Goal: Task Accomplishment & Management: Manage account settings

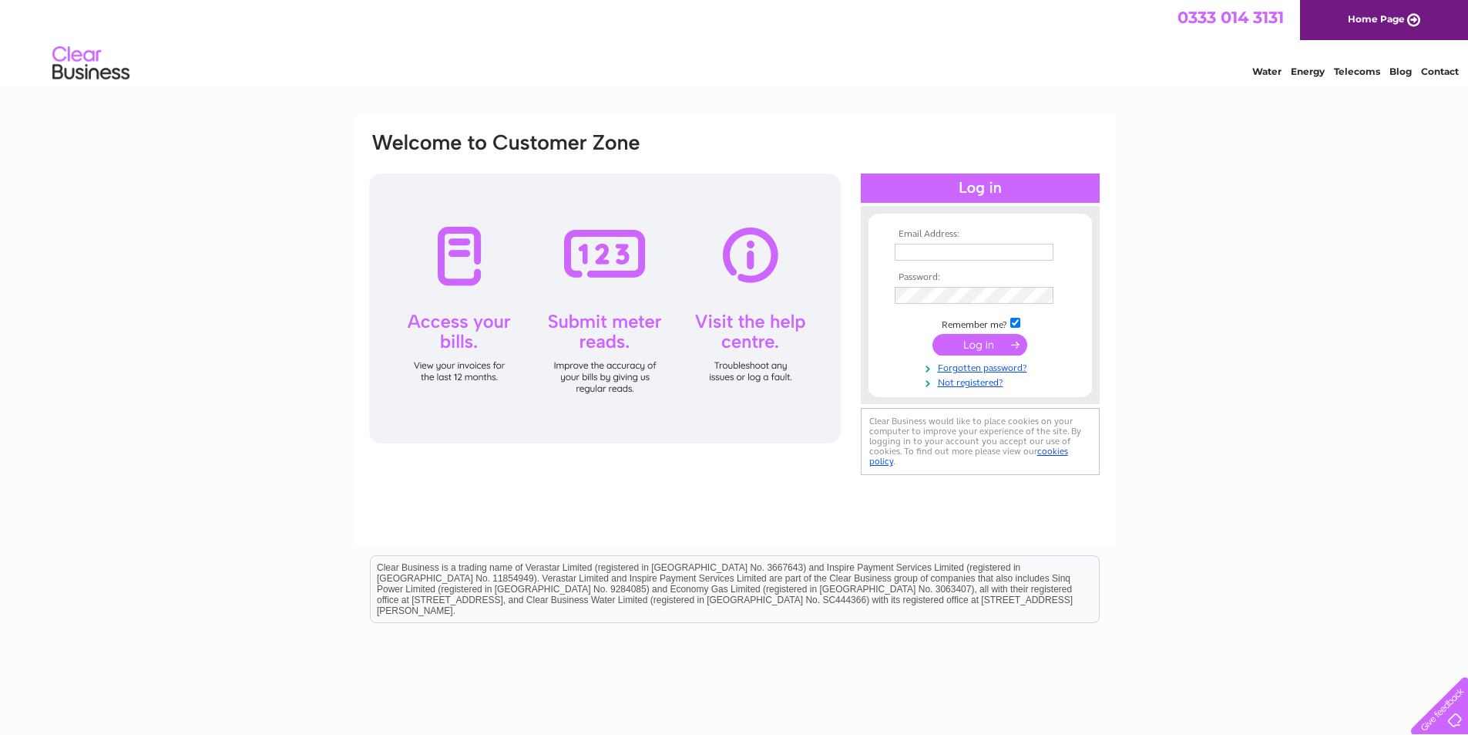
click at [1003, 247] on input "text" at bounding box center [974, 252] width 159 height 17
type input "[EMAIL_ADDRESS][DOMAIN_NAME]"
click at [948, 338] on input "submit" at bounding box center [980, 346] width 95 height 22
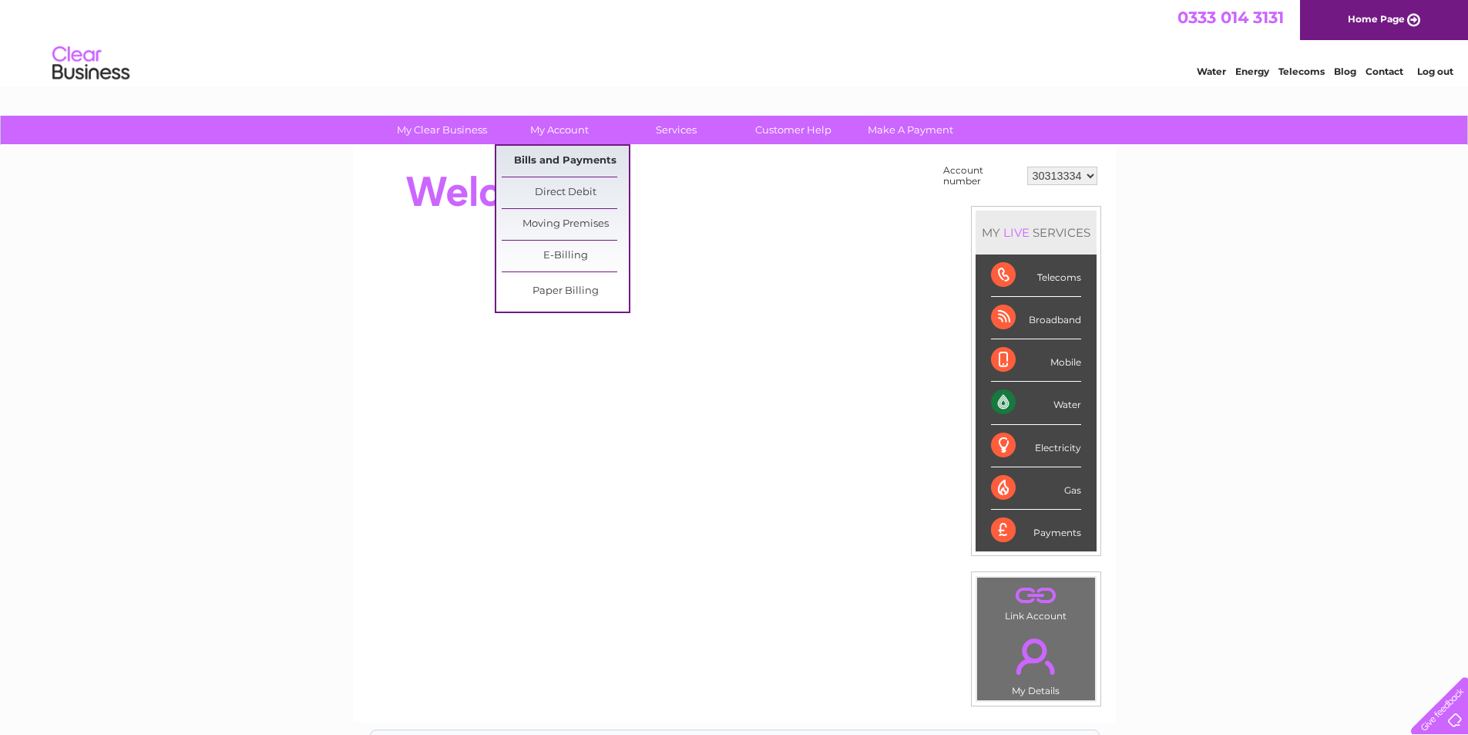
click at [559, 154] on link "Bills and Payments" at bounding box center [565, 161] width 127 height 31
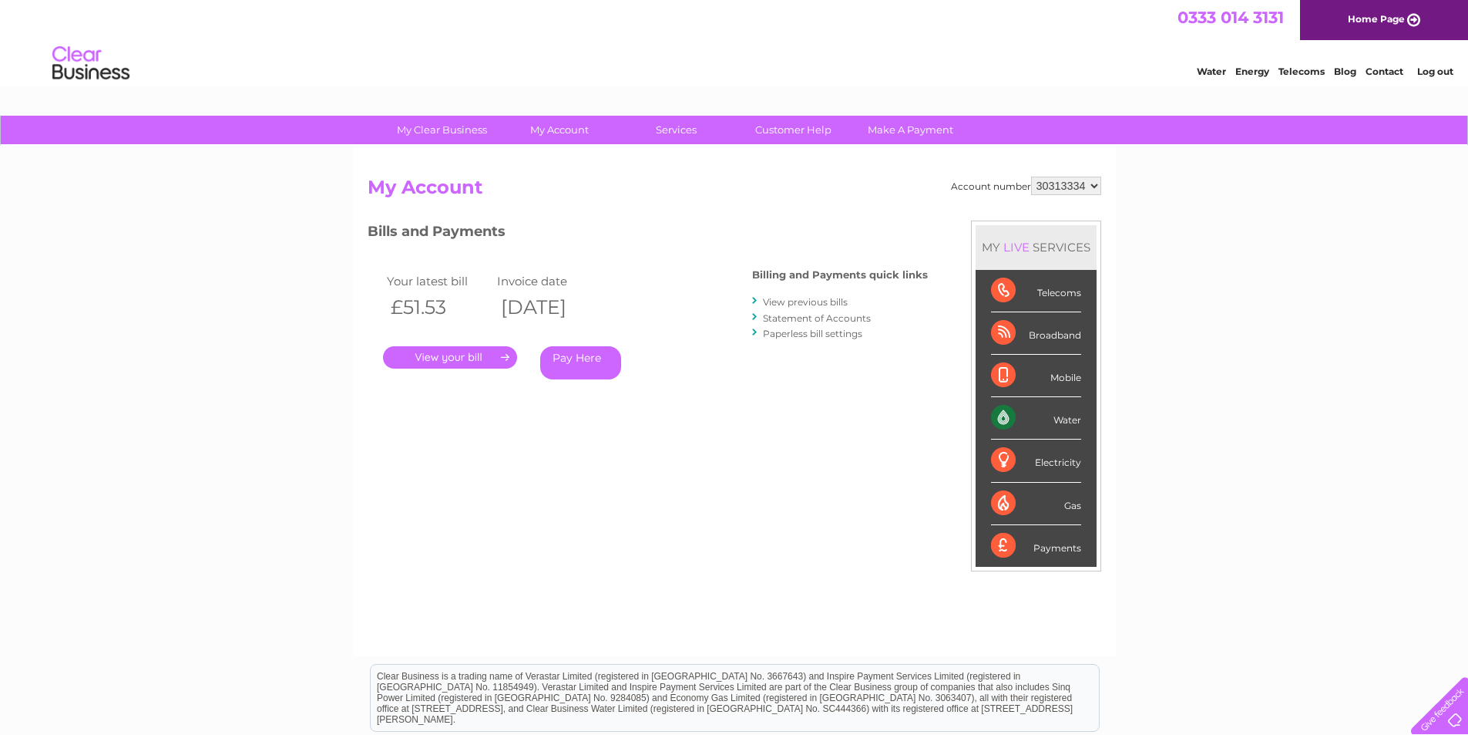
click at [465, 355] on link "." at bounding box center [450, 357] width 134 height 22
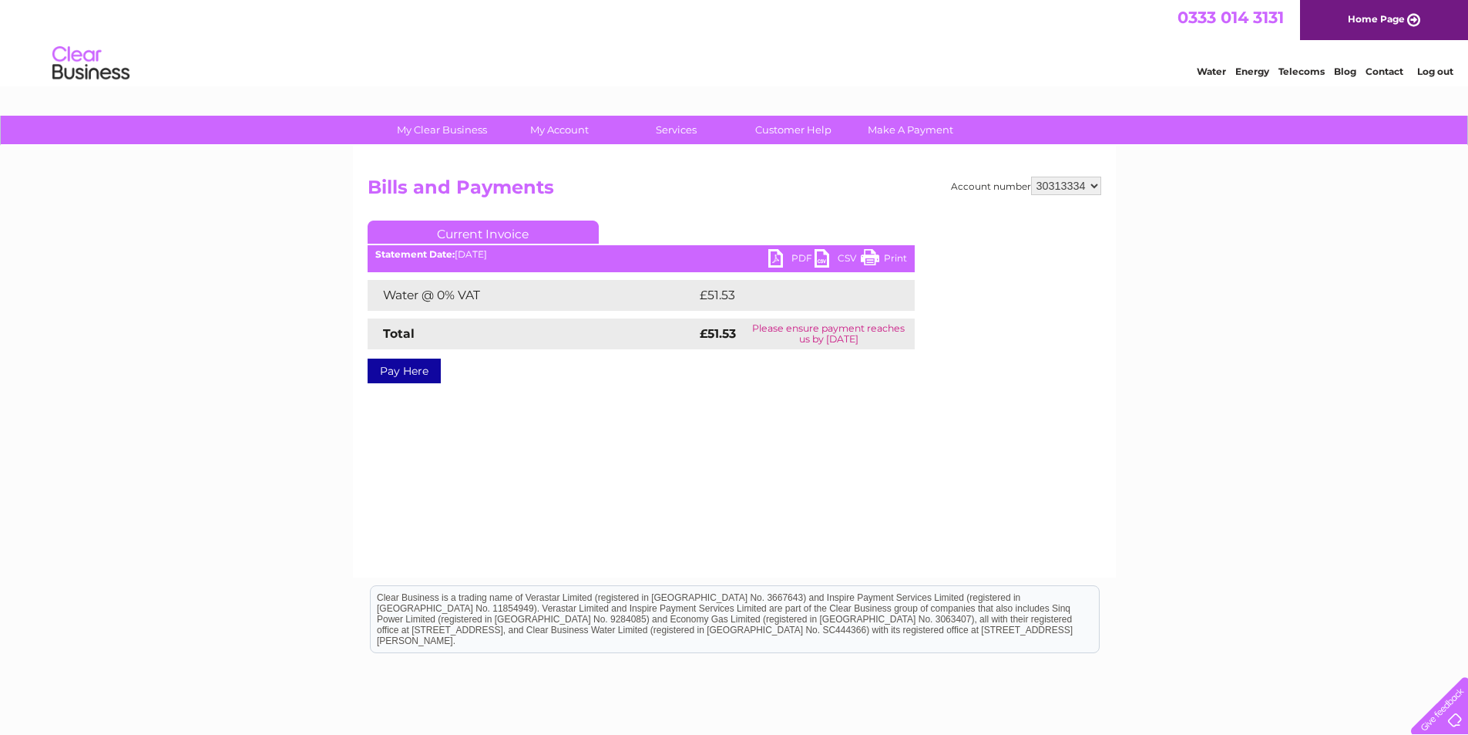
click at [776, 257] on link "PDF" at bounding box center [791, 260] width 46 height 22
